Goal: Task Accomplishment & Management: Manage account settings

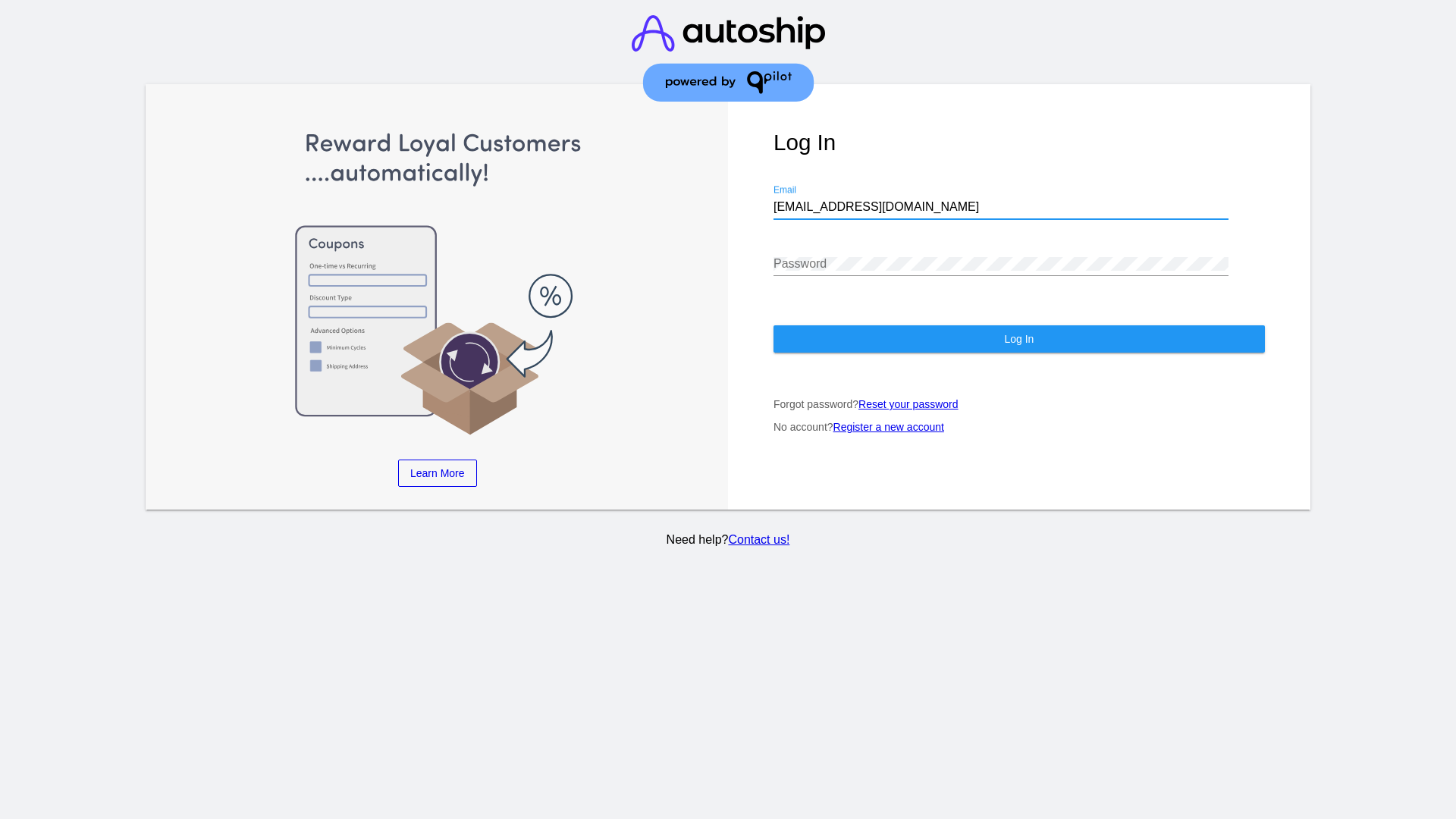
type input "[EMAIL_ADDRESS][DOMAIN_NAME]"
click at [1018, 339] on span "Log In" at bounding box center [1018, 340] width 29 height 12
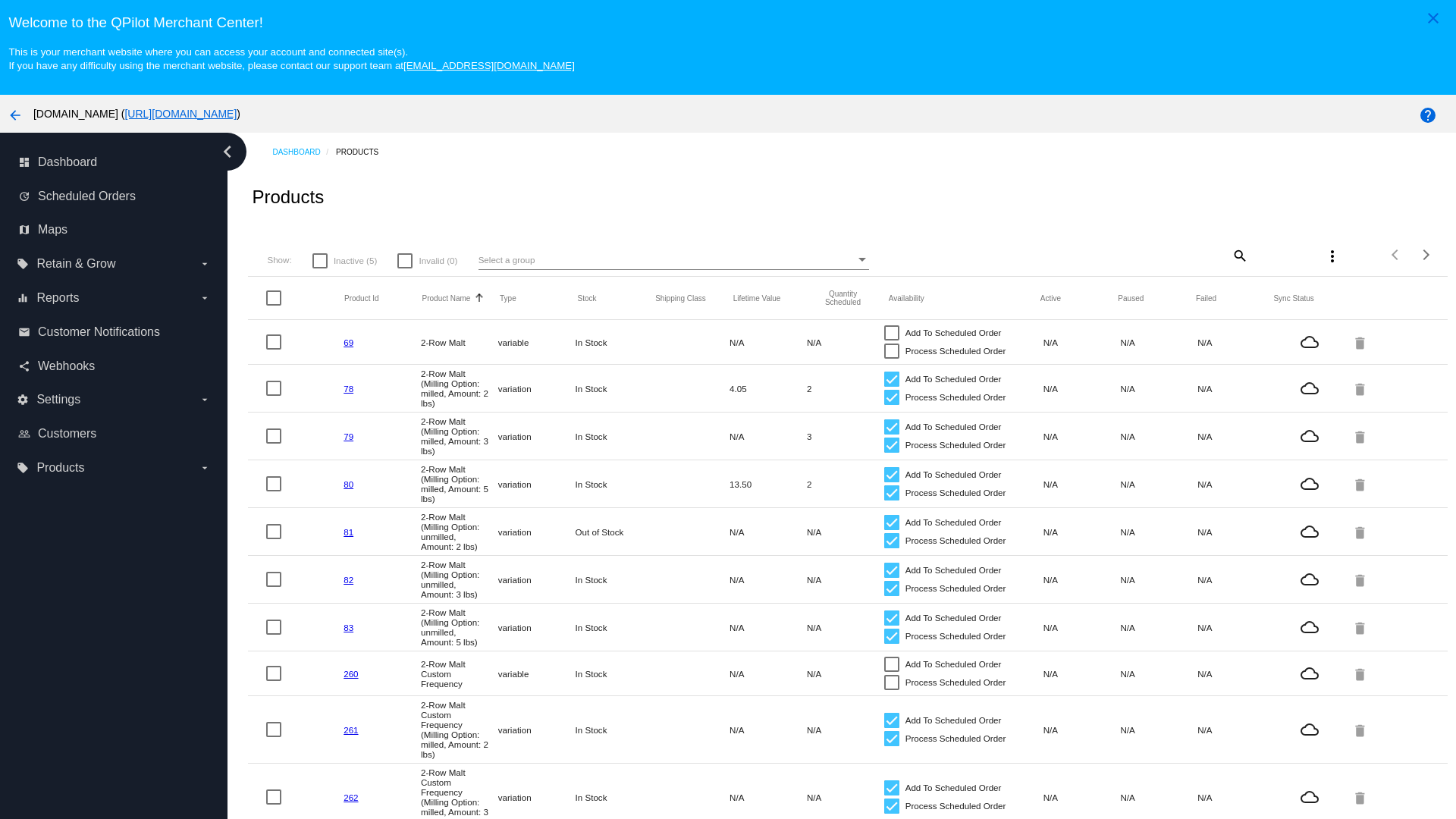
click at [344, 260] on span "Inactive (5)" at bounding box center [356, 261] width 44 height 18
click at [320, 268] on input "Inactive (5)" at bounding box center [319, 268] width 1 height 1
checkbox input "true"
click at [1239, 255] on mat-icon "search" at bounding box center [1239, 255] width 18 height 23
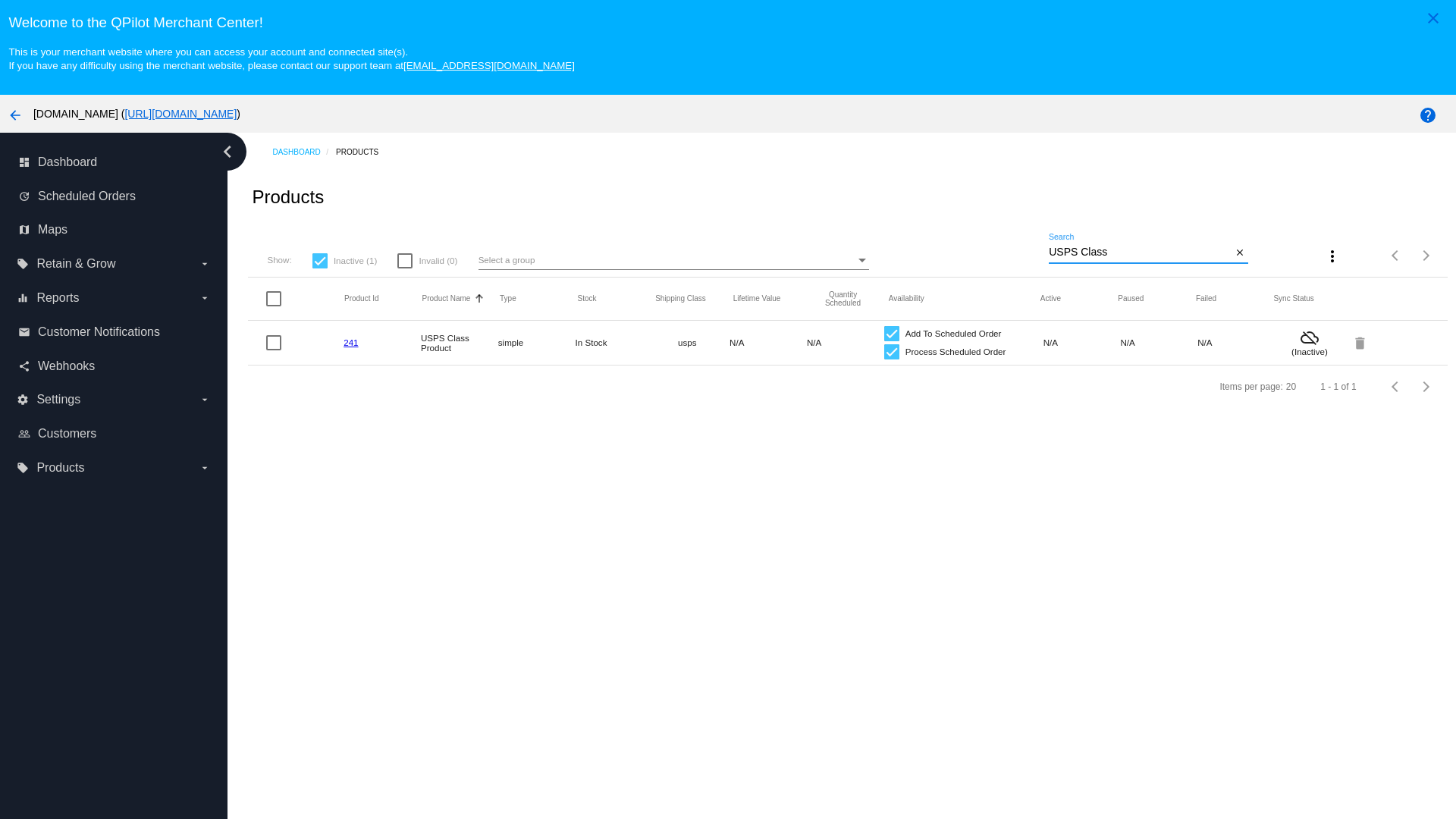
type input "Variable Enable"
